Goal: Download file/media

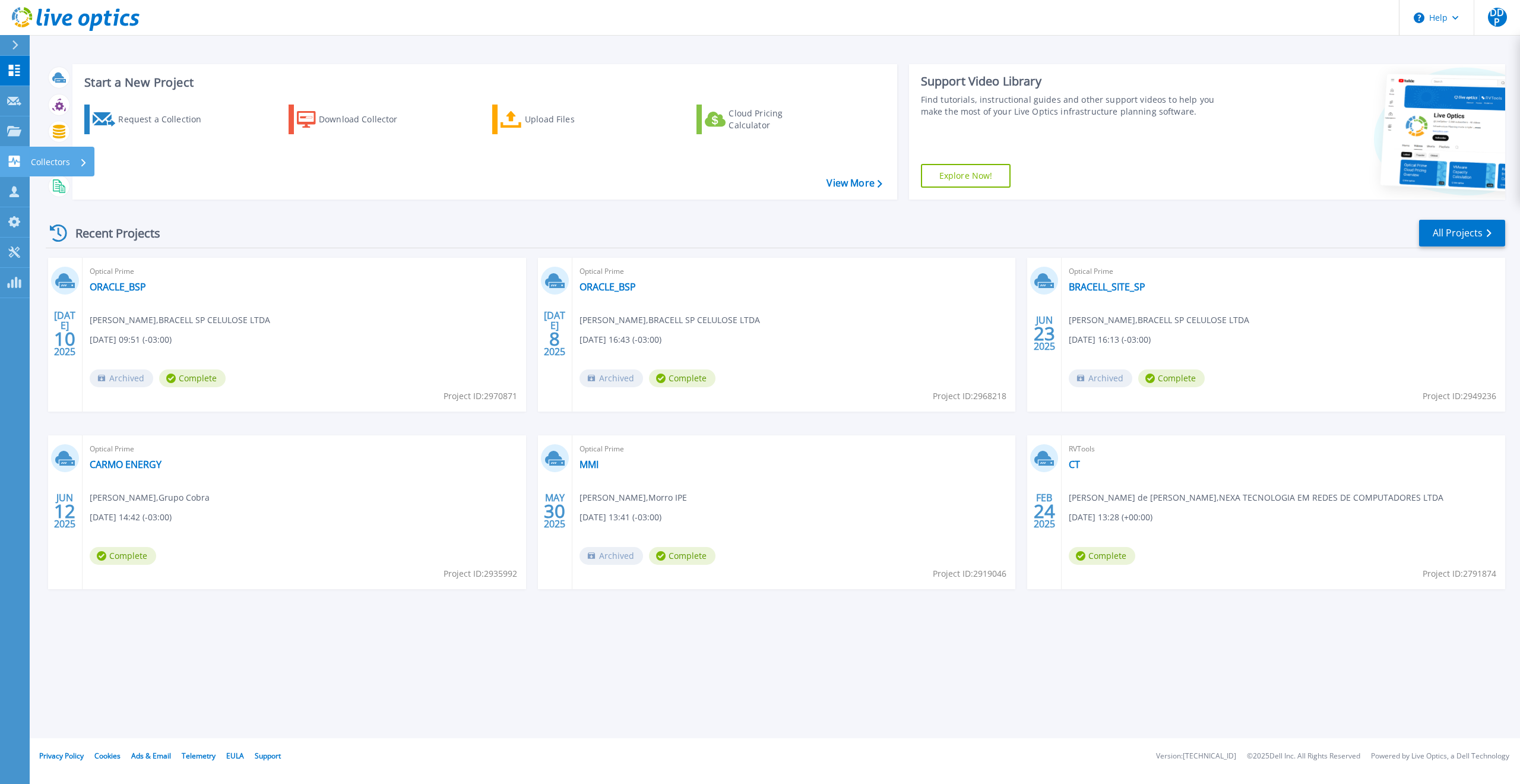
click at [54, 160] on p "Collectors" at bounding box center [51, 162] width 39 height 31
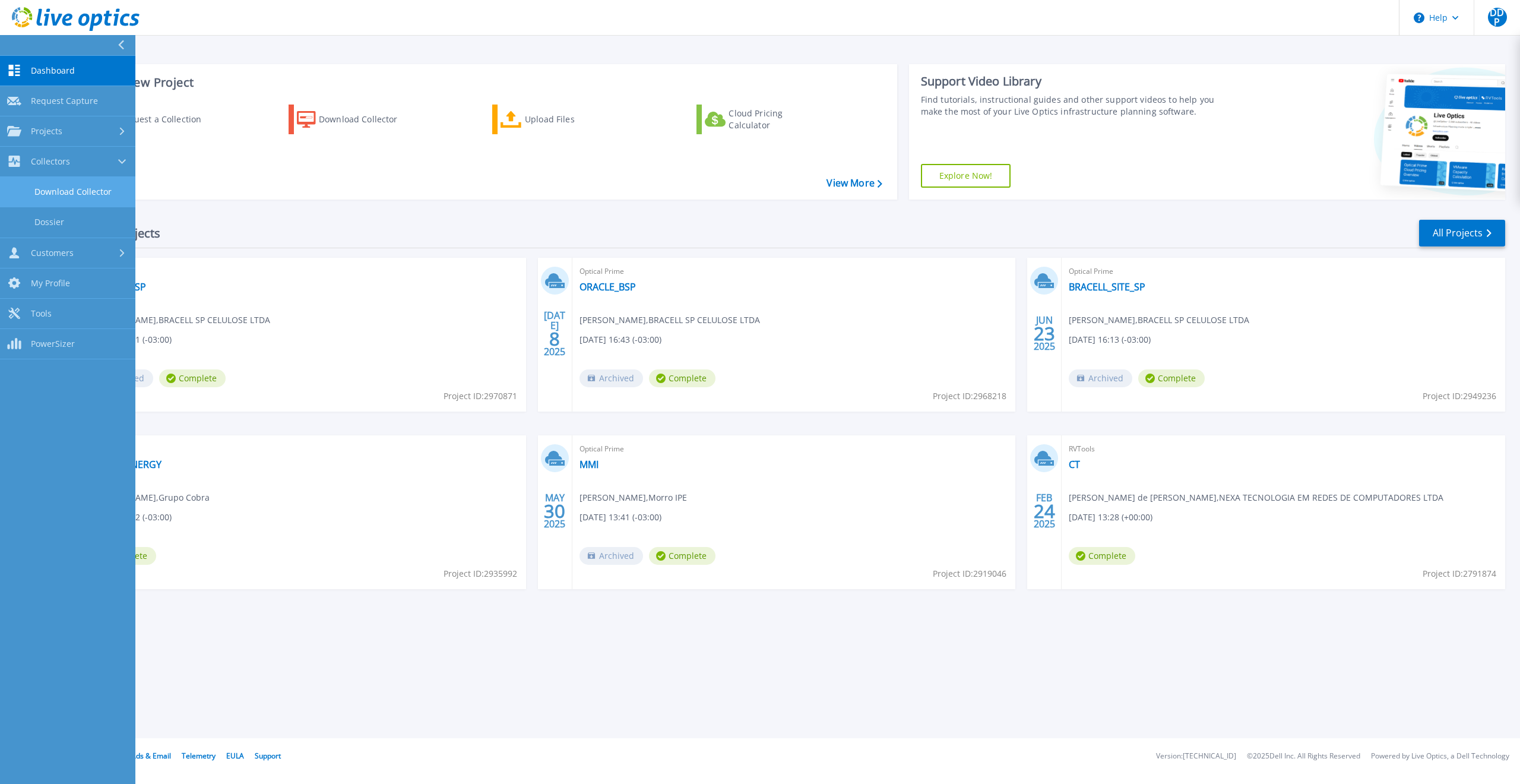
click at [72, 190] on link "Download Collector" at bounding box center [68, 192] width 135 height 30
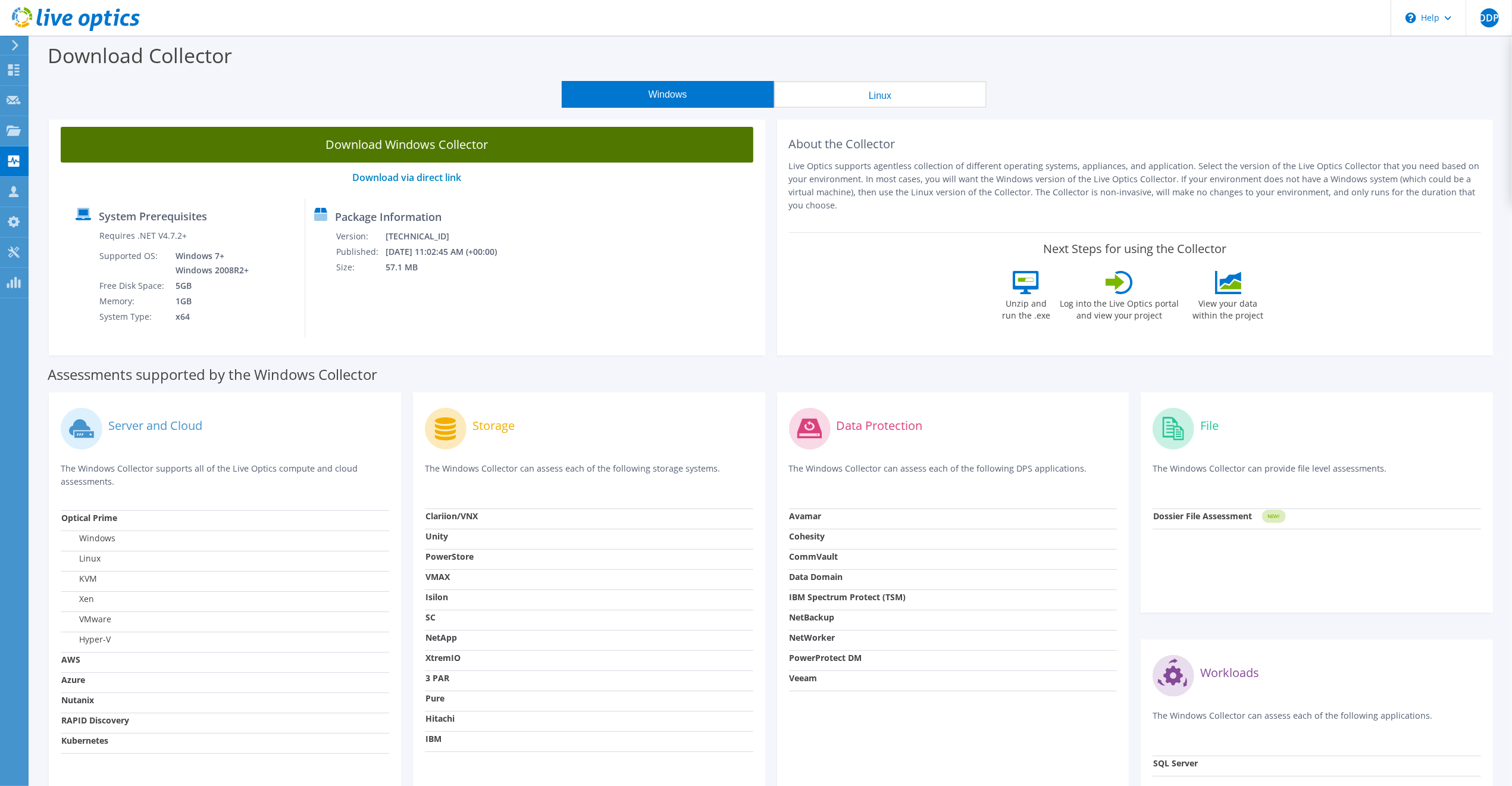
click at [410, 138] on link "Download Windows Collector" at bounding box center [407, 145] width 693 height 36
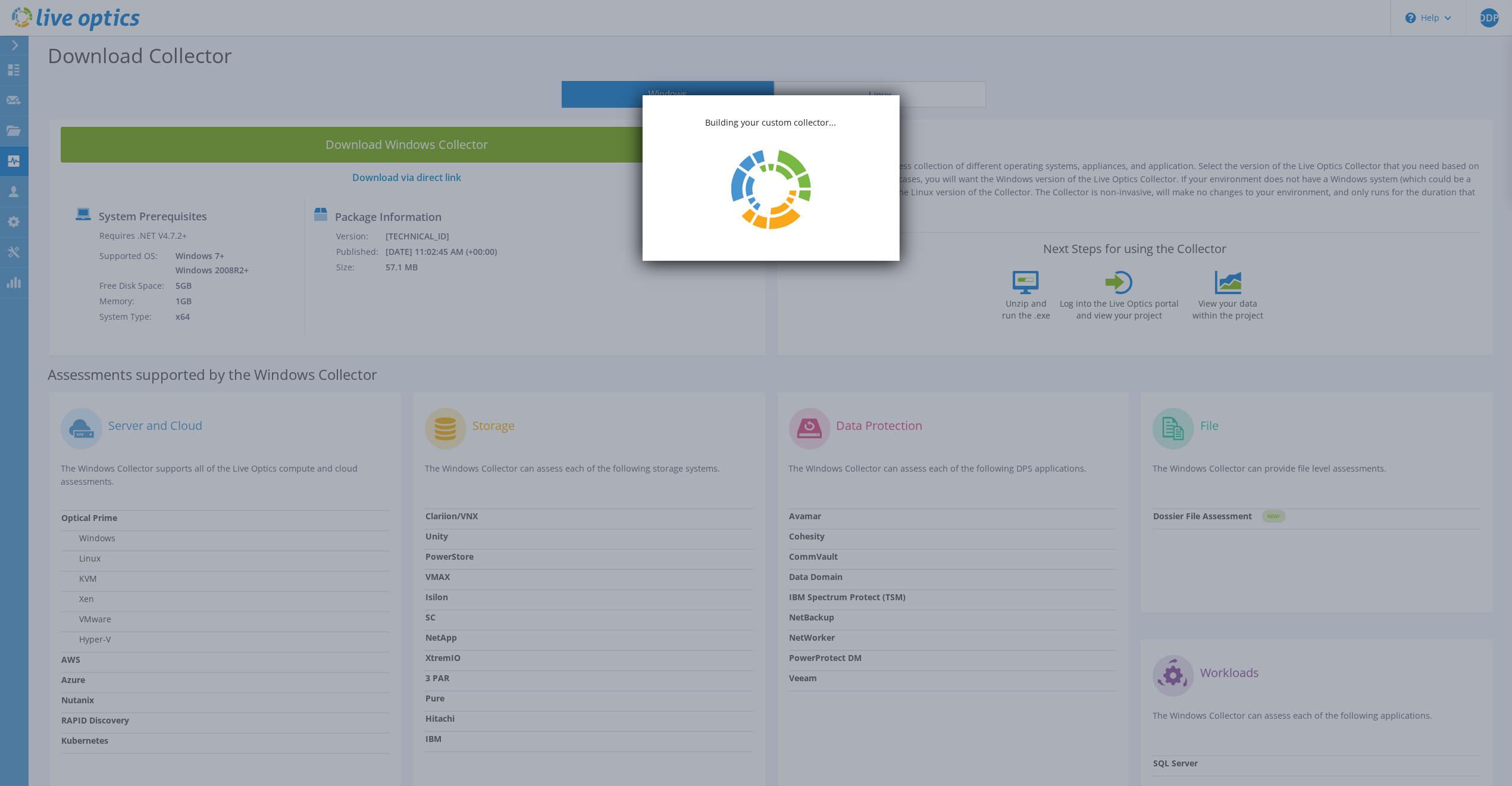
click at [884, 96] on div "Building your custom collector..." at bounding box center [772, 178] width 257 height 165
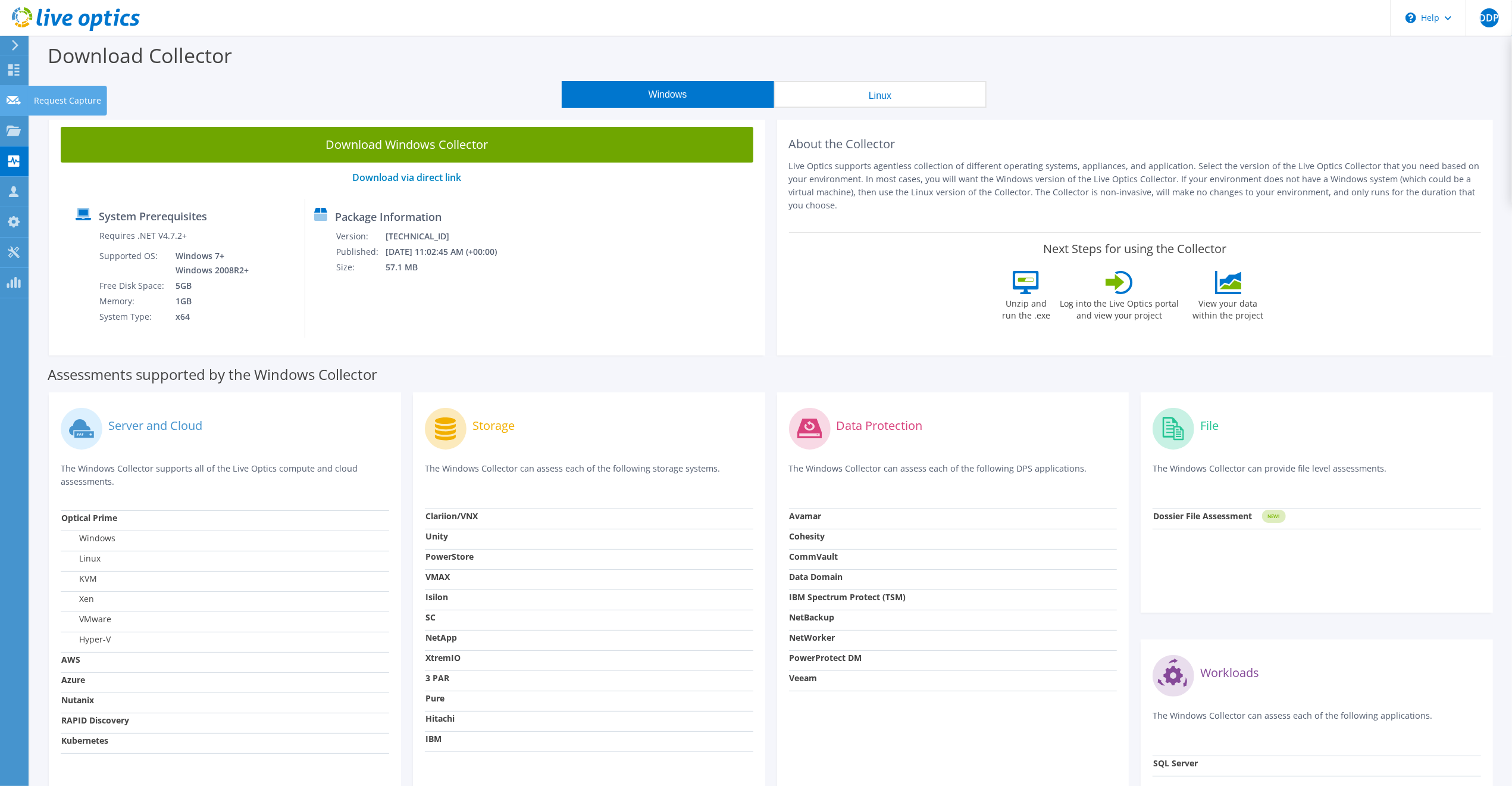
click at [60, 110] on div "Request Capture" at bounding box center [67, 100] width 79 height 29
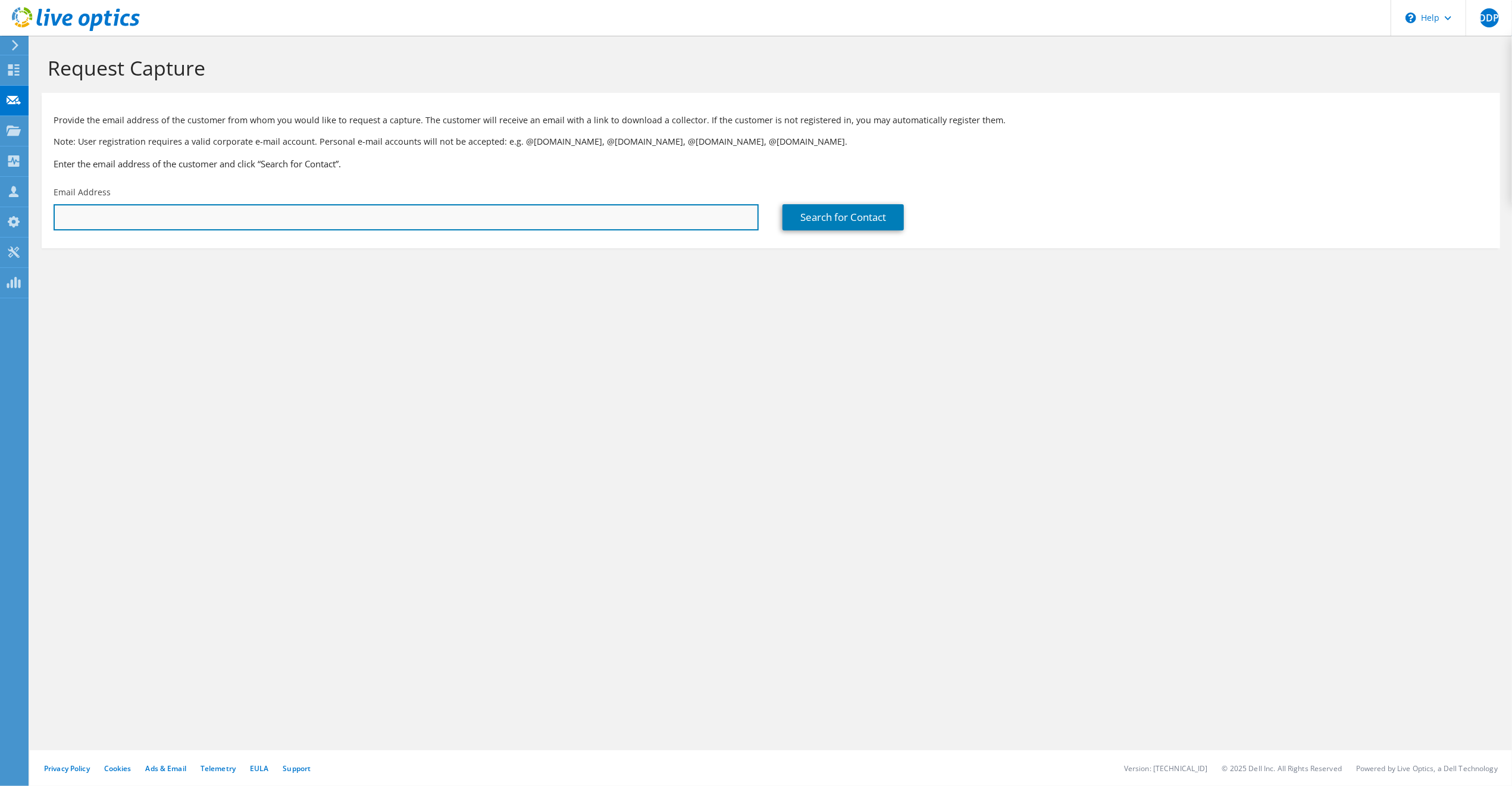
click at [334, 227] on input "text" at bounding box center [406, 217] width 706 height 26
